Goal: Find specific page/section: Find specific page/section

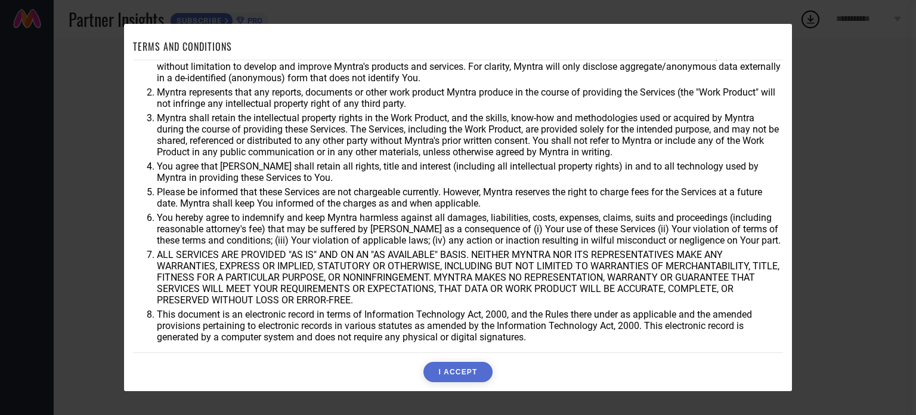
scroll to position [35, 0]
click at [475, 379] on button "I ACCEPT" at bounding box center [458, 372] width 69 height 20
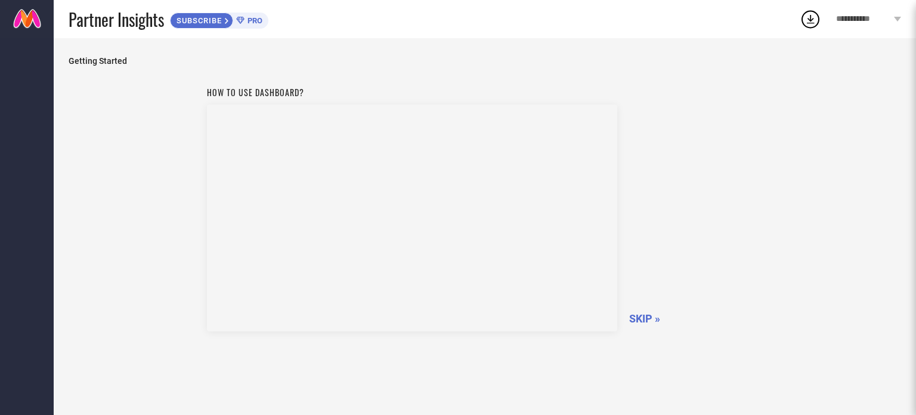
click at [645, 319] on span "SKIP »" at bounding box center [644, 318] width 31 height 13
